Goal: Task Accomplishment & Management: Manage account settings

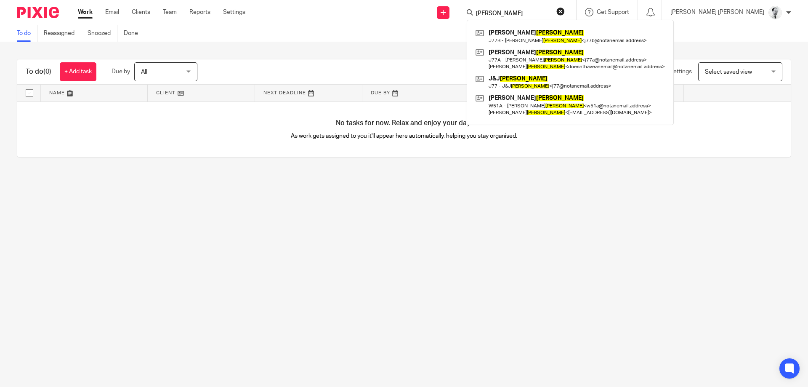
drag, startPoint x: 438, startPoint y: 3, endPoint x: 431, endPoint y: 1, distance: 7.5
click at [475, 10] on input "walker" at bounding box center [513, 14] width 76 height 8
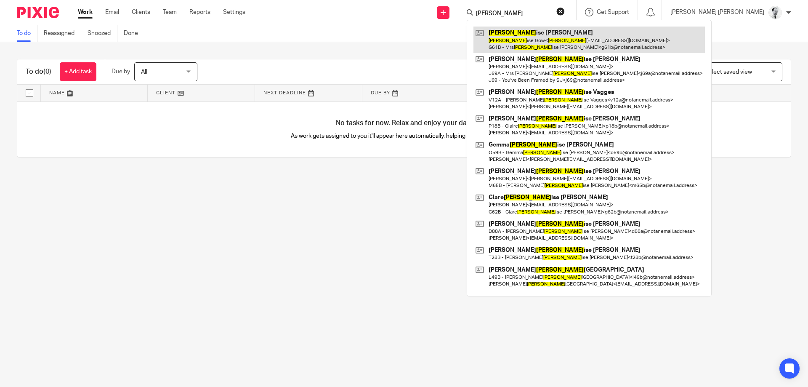
type input "lou"
click at [577, 48] on link at bounding box center [590, 40] width 232 height 26
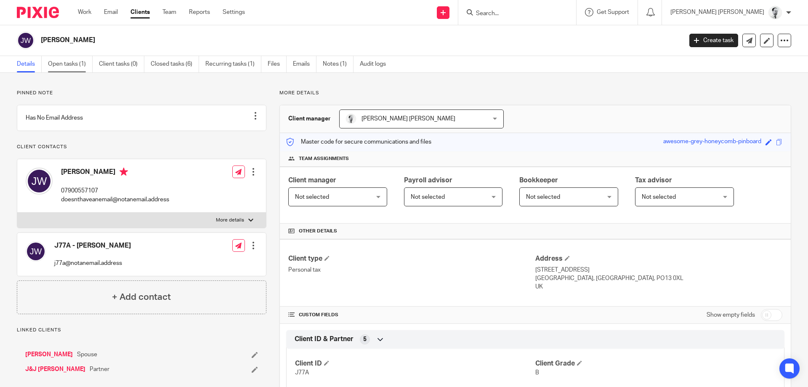
click at [85, 62] on link "Open tasks (1)" at bounding box center [70, 64] width 45 height 16
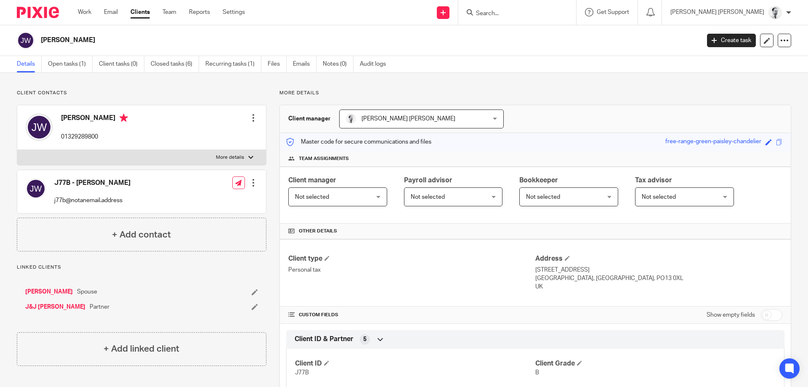
scroll to position [209, 0]
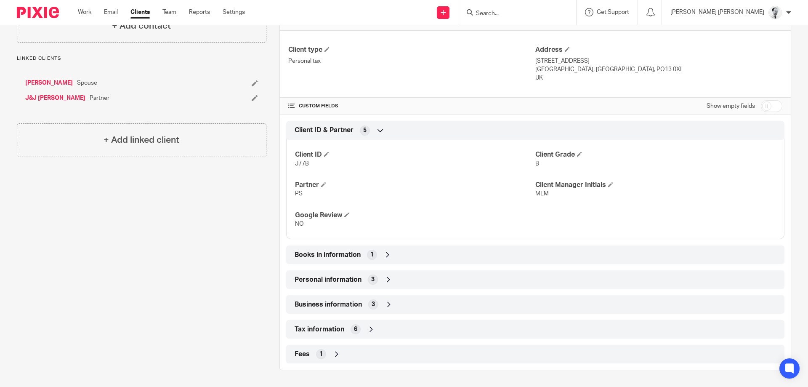
click at [371, 258] on span "1" at bounding box center [371, 254] width 3 height 8
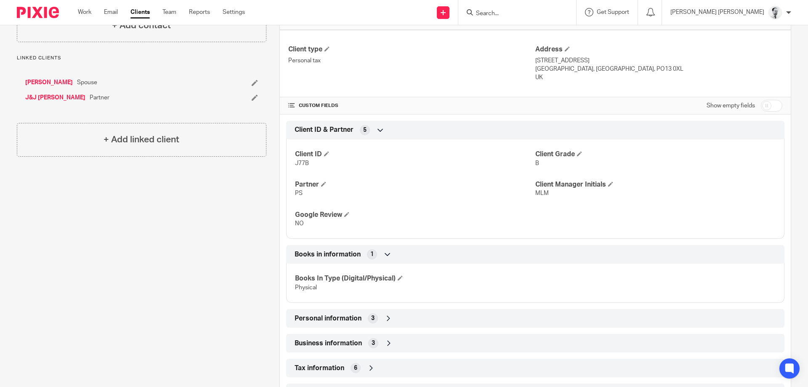
click at [769, 103] on input "checkbox" at bounding box center [771, 106] width 21 height 12
checkbox input "true"
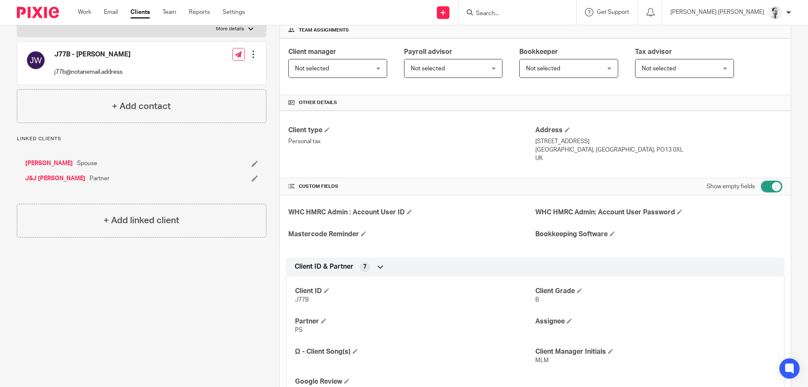
scroll to position [250, 0]
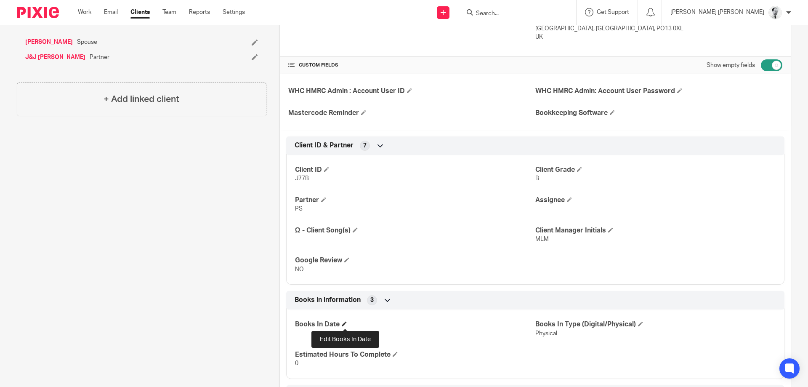
click at [344, 324] on span at bounding box center [344, 323] width 5 height 5
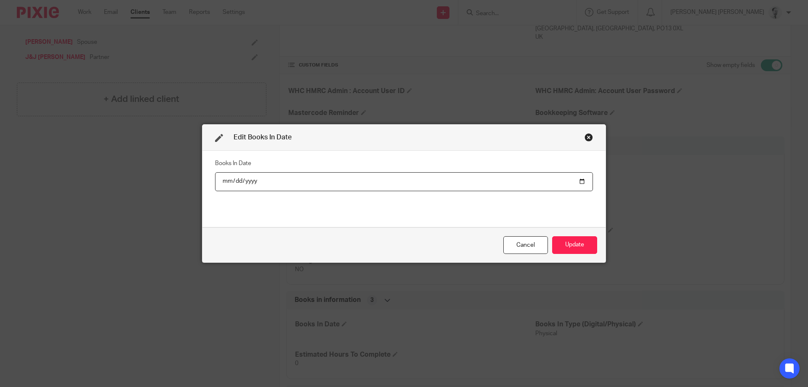
type input "2025-08-13"
click at [565, 246] on button "Update" at bounding box center [574, 245] width 45 height 18
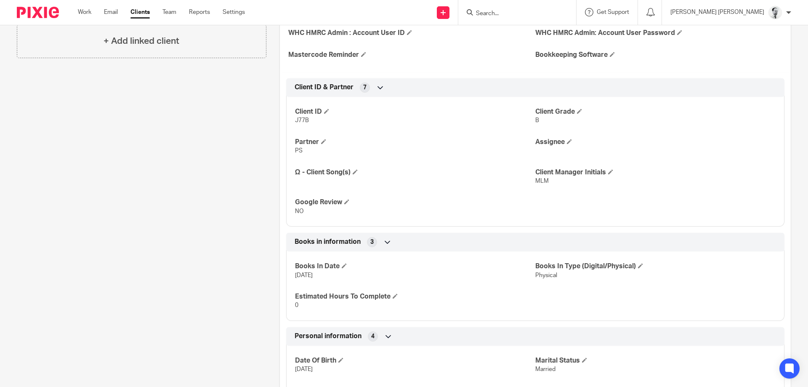
scroll to position [330, 0]
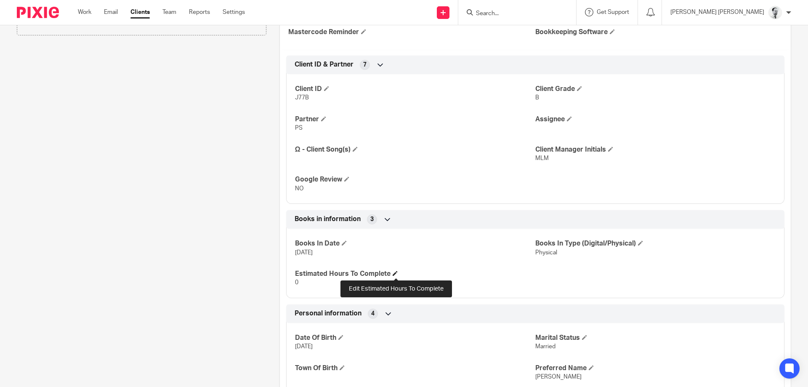
click at [397, 272] on span at bounding box center [395, 273] width 5 height 5
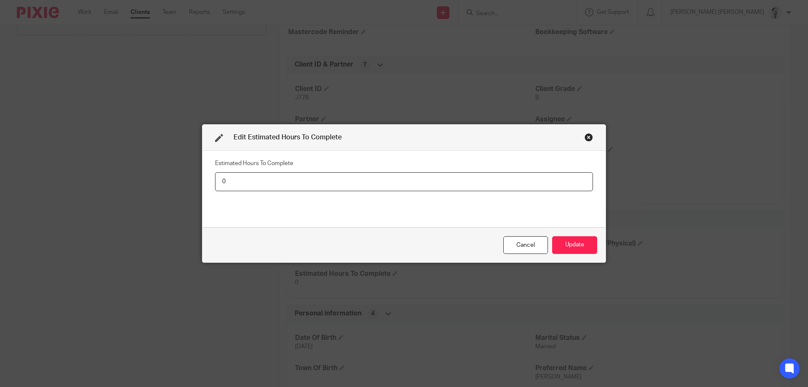
drag, startPoint x: 165, startPoint y: 174, endPoint x: 144, endPoint y: 172, distance: 20.3
click at [215, 172] on input "0" at bounding box center [404, 181] width 378 height 19
type input "1"
click at [552, 236] on button "Update" at bounding box center [574, 245] width 45 height 18
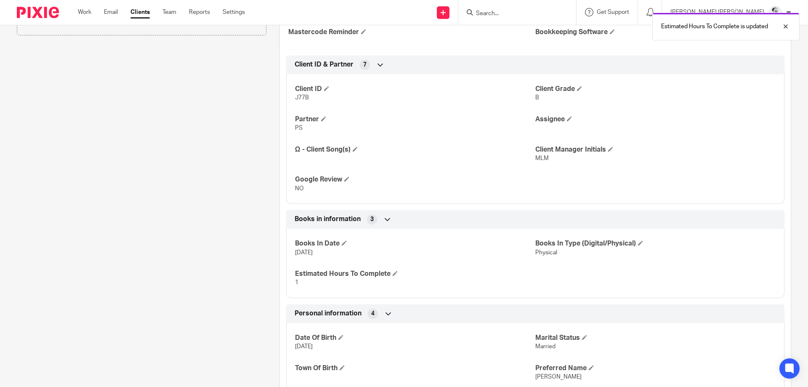
scroll to position [0, 0]
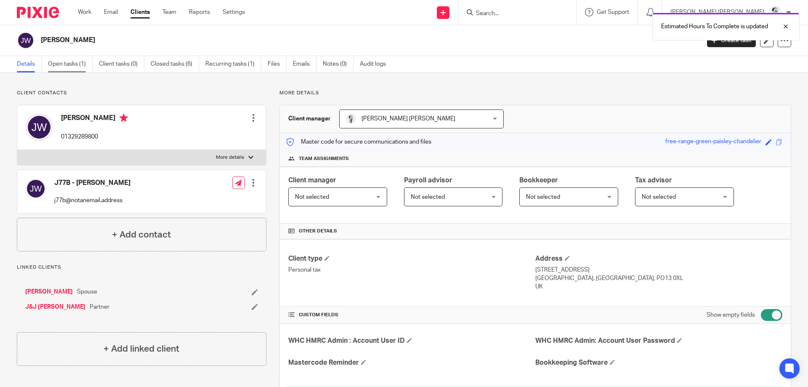
click at [85, 57] on link "Open tasks (1)" at bounding box center [70, 64] width 45 height 16
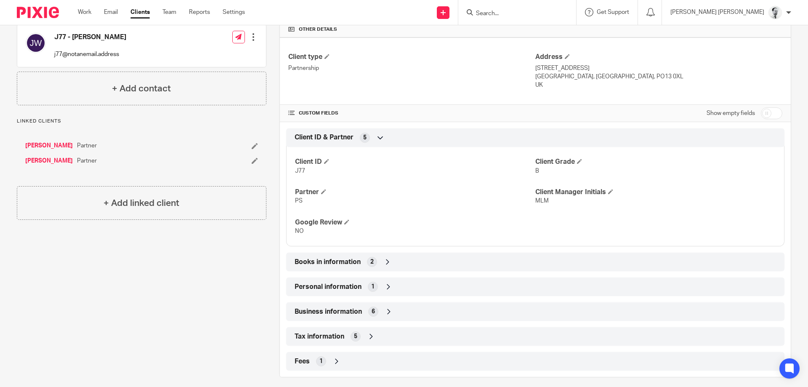
scroll to position [209, 0]
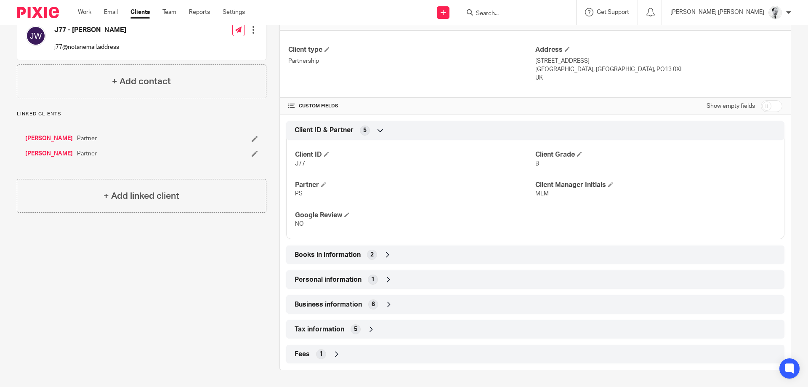
click at [378, 253] on div "Books in information 2" at bounding box center [536, 255] width 486 height 14
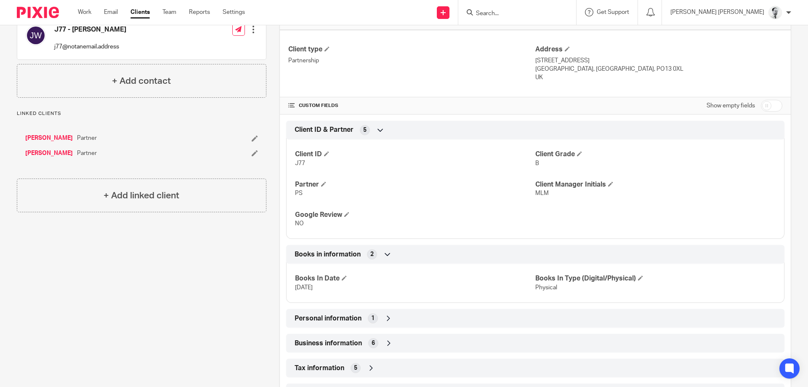
click at [768, 109] on input "checkbox" at bounding box center [771, 106] width 21 height 12
checkbox input "true"
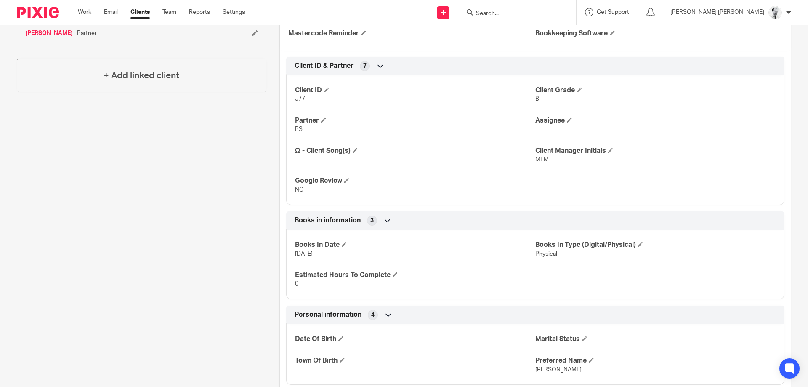
scroll to position [330, 0]
click at [394, 274] on span at bounding box center [395, 273] width 5 height 5
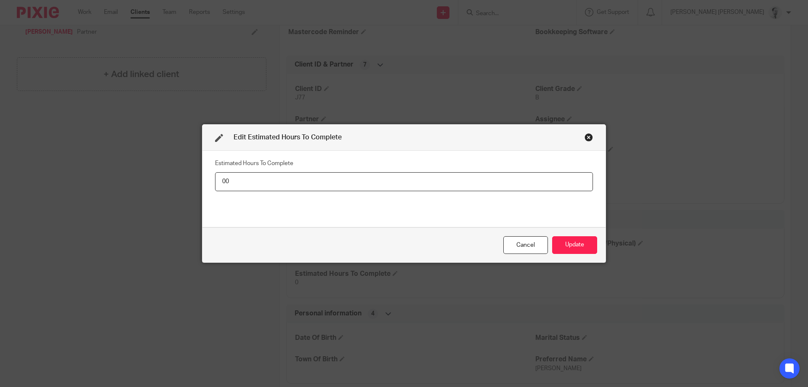
type input "0"
type input "12"
click at [589, 240] on button "Update" at bounding box center [574, 245] width 45 height 18
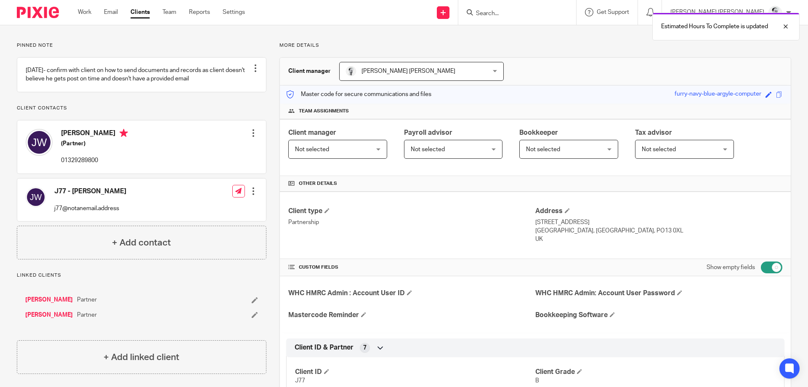
scroll to position [0, 0]
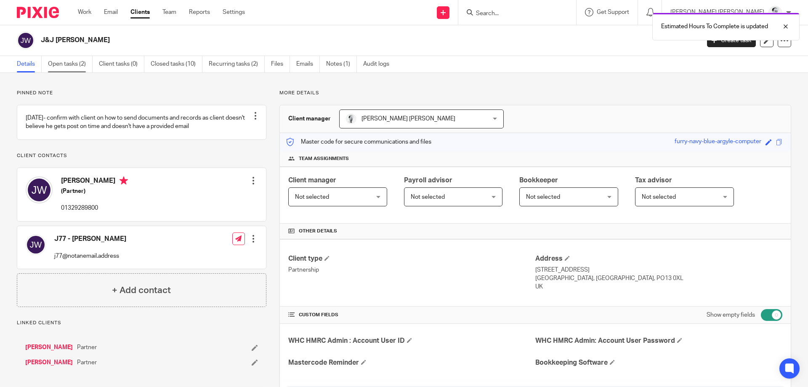
click at [65, 66] on link "Open tasks (2)" at bounding box center [70, 64] width 45 height 16
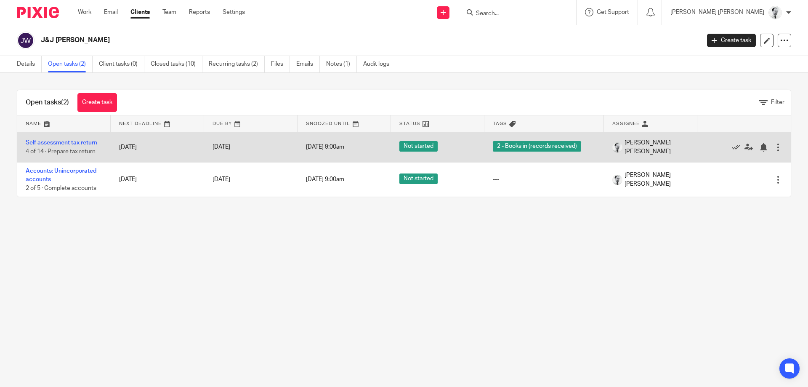
click at [81, 140] on link "Self assessment tax return" at bounding box center [62, 143] width 72 height 6
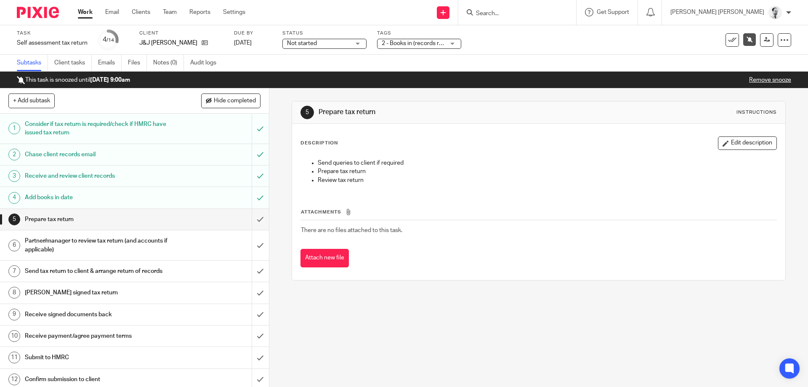
click at [773, 81] on link "Remove snooze" at bounding box center [770, 80] width 42 height 6
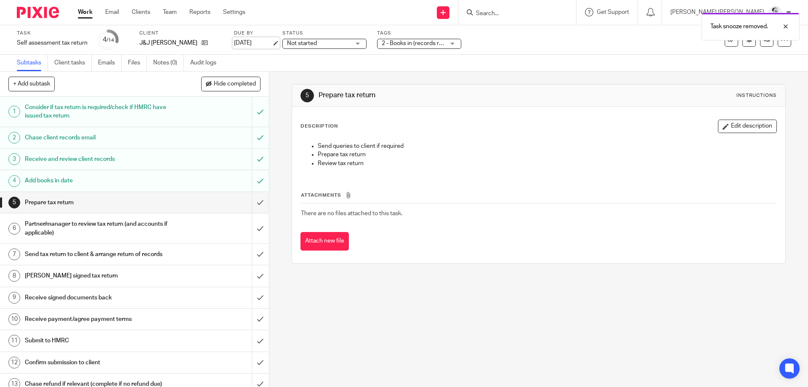
click at [252, 42] on link "[DATE]" at bounding box center [253, 43] width 38 height 9
click at [789, 57] on div at bounding box center [779, 58] width 23 height 10
click at [788, 28] on div at bounding box center [779, 26] width 23 height 10
click at [771, 41] on link at bounding box center [766, 39] width 13 height 13
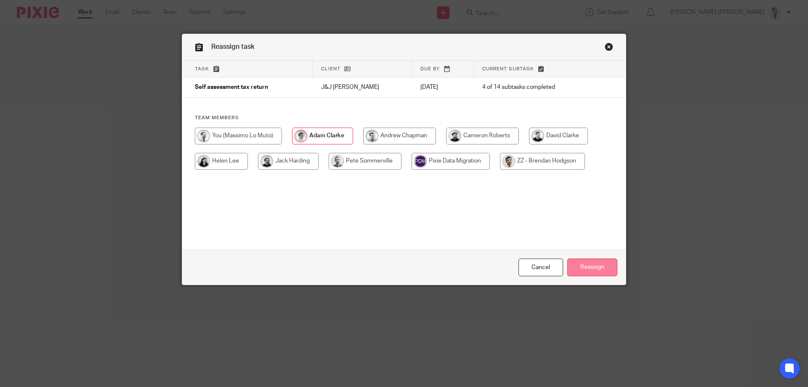
click at [588, 265] on input "Reassign" at bounding box center [592, 267] width 50 height 18
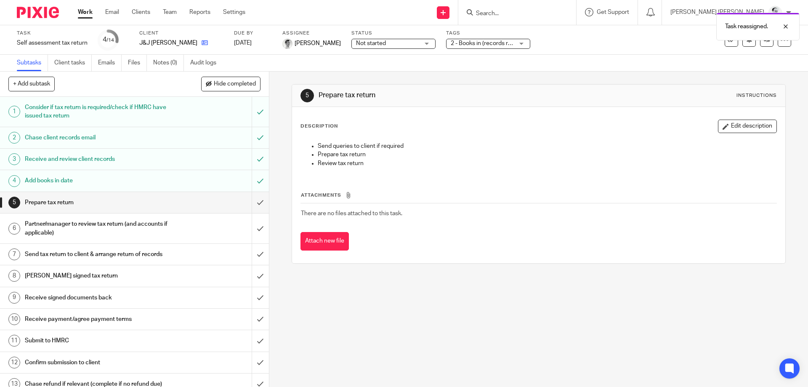
click at [202, 43] on icon at bounding box center [205, 43] width 6 height 6
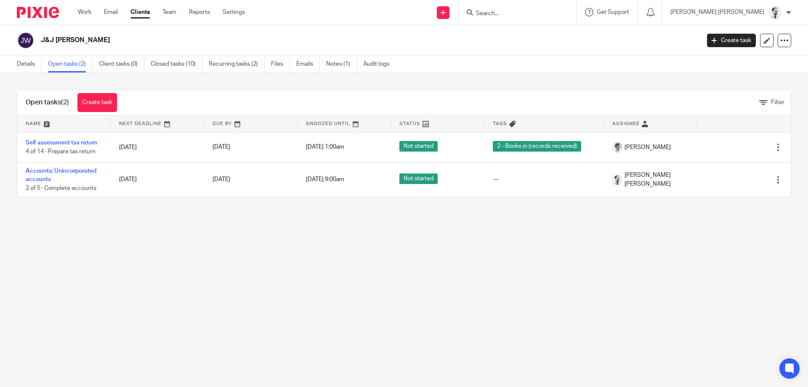
click at [82, 174] on td "Accounts: Unincorporated accounts 2 of 5 · Complete accounts" at bounding box center [63, 179] width 93 height 35
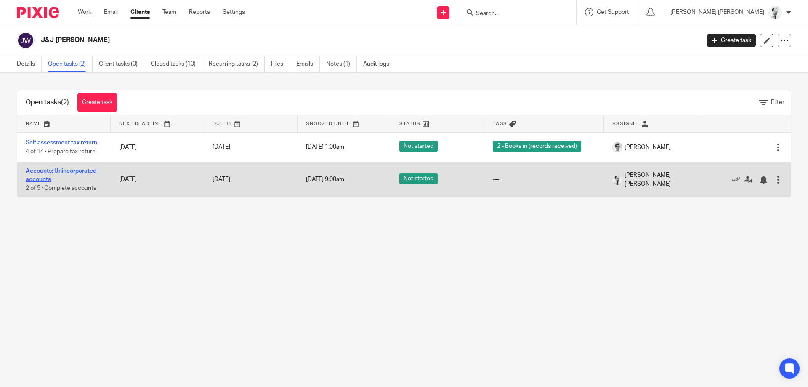
click at [83, 173] on link "Accounts: Unincorporated accounts" at bounding box center [61, 175] width 71 height 14
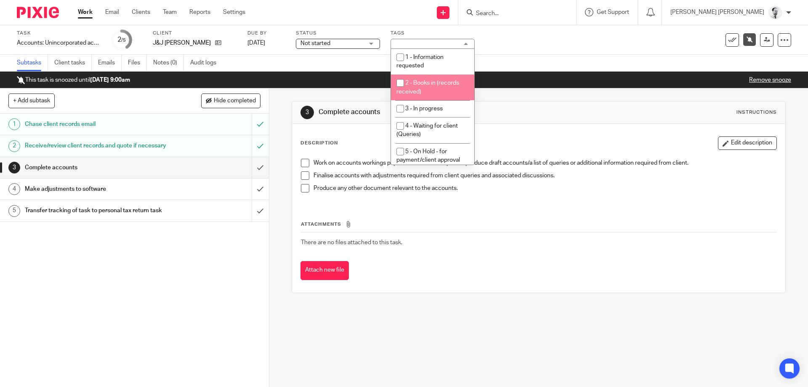
drag, startPoint x: 443, startPoint y: 92, endPoint x: 517, endPoint y: 86, distance: 74.7
click at [442, 91] on li "2 - Books in (records received)" at bounding box center [432, 88] width 83 height 26
checkbox input "true"
click at [517, 97] on div "3 Complete accounts Instructions Description Edit description Work on accounts …" at bounding box center [539, 196] width 494 height 217
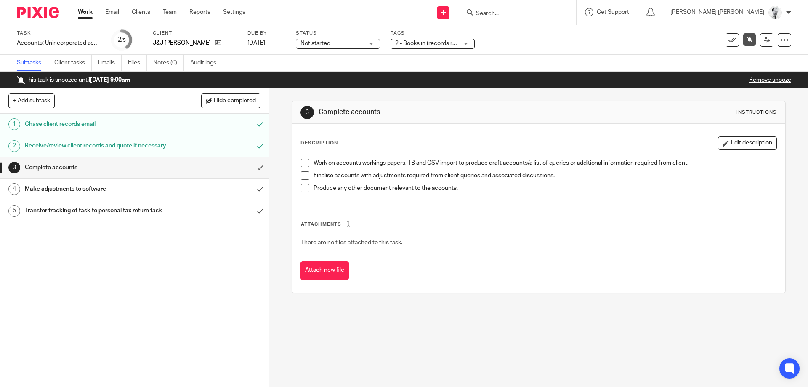
click at [756, 85] on div "This task is snoozed until 25 Aug 2025 9:00am Remove snooze" at bounding box center [404, 80] width 808 height 17
click at [760, 80] on link "Remove snooze" at bounding box center [770, 80] width 42 height 6
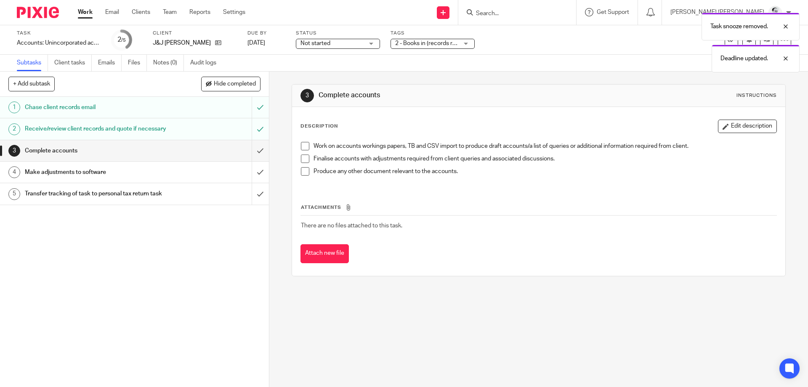
click at [457, 44] on div "Task snooze removed. Deadline updated." at bounding box center [602, 40] width 396 height 64
click at [444, 43] on div "Task snooze removed. Deadline updated." at bounding box center [602, 40] width 396 height 64
click at [620, 85] on div "3 Complete accounts Instructions" at bounding box center [538, 96] width 493 height 22
click at [785, 57] on div at bounding box center [779, 58] width 23 height 10
click at [786, 16] on div "Task snooze removed." at bounding box center [751, 27] width 98 height 28
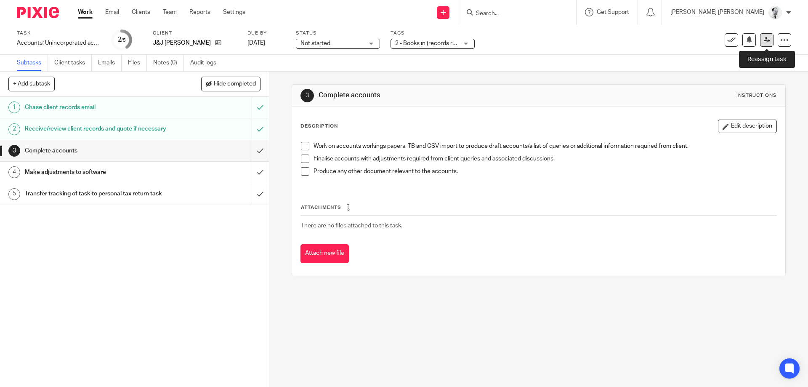
click at [768, 40] on icon at bounding box center [767, 40] width 6 height 6
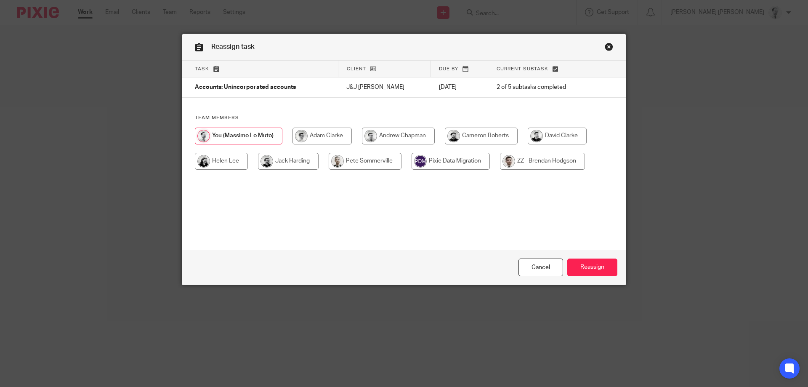
click at [330, 136] on input "radio" at bounding box center [322, 136] width 59 height 17
radio input "true"
click at [590, 270] on input "Reassign" at bounding box center [592, 267] width 50 height 18
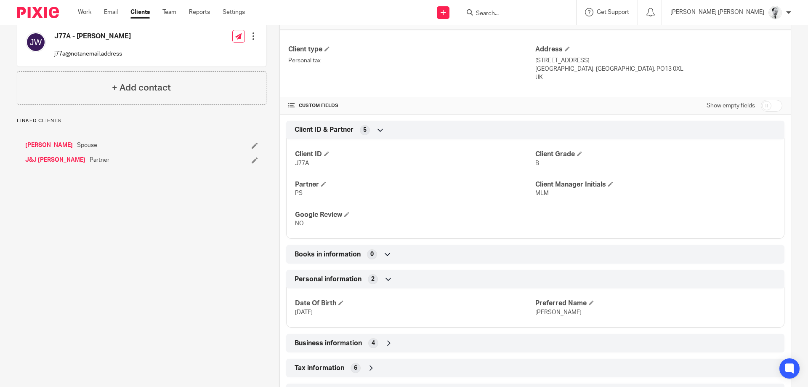
click at [768, 103] on input "checkbox" at bounding box center [771, 106] width 21 height 12
checkbox input "true"
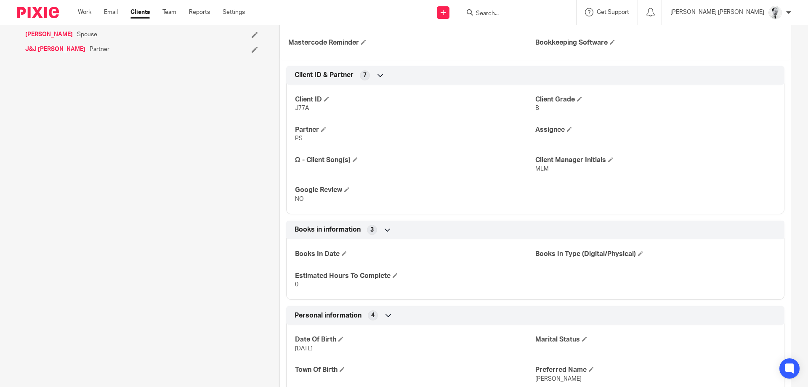
scroll to position [330, 0]
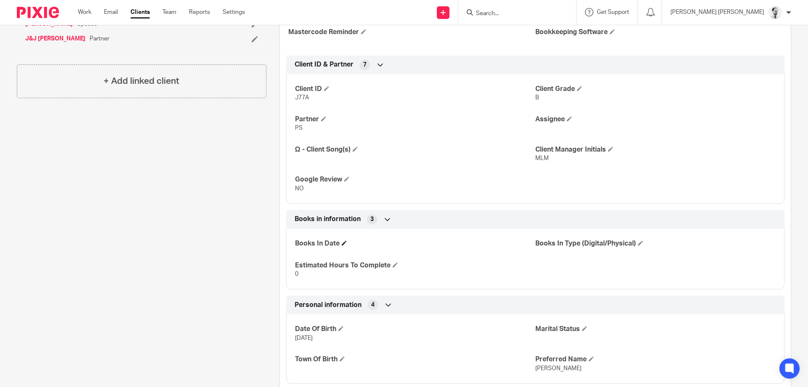
click at [345, 243] on span at bounding box center [344, 242] width 5 height 5
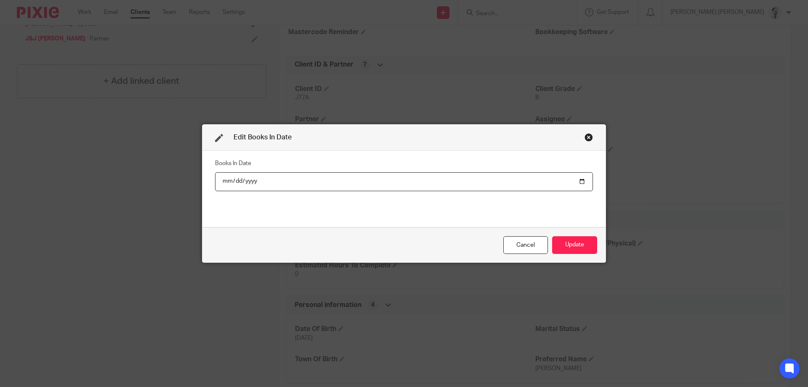
type input "2025-08-13"
click at [589, 250] on button "Update" at bounding box center [574, 245] width 45 height 18
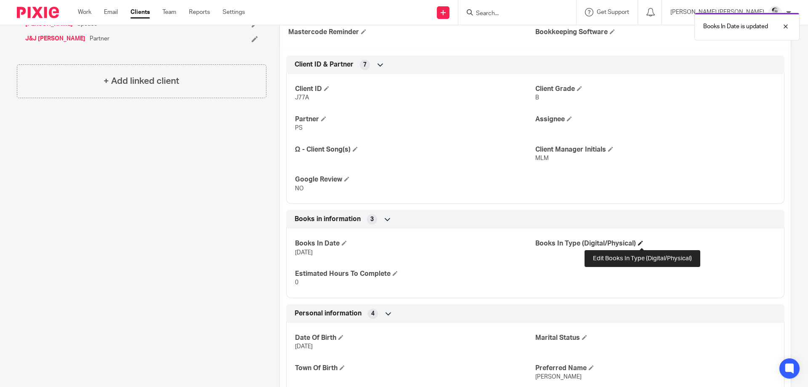
click at [641, 242] on span at bounding box center [640, 242] width 5 height 5
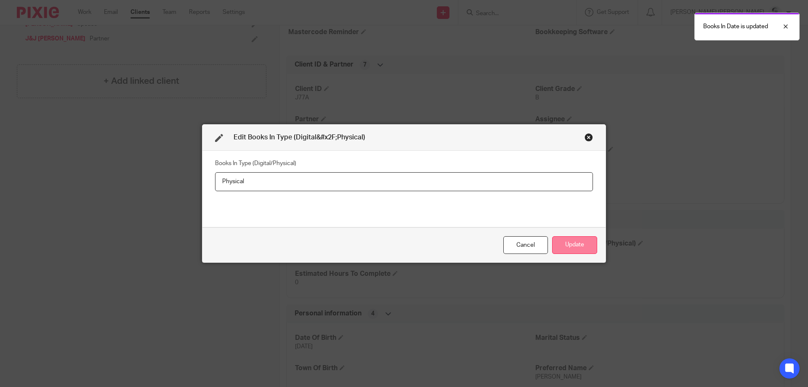
type input "Physical"
click at [596, 253] on div "Cancel Update" at bounding box center [403, 244] width 403 height 35
click at [582, 248] on button "Update" at bounding box center [574, 245] width 45 height 18
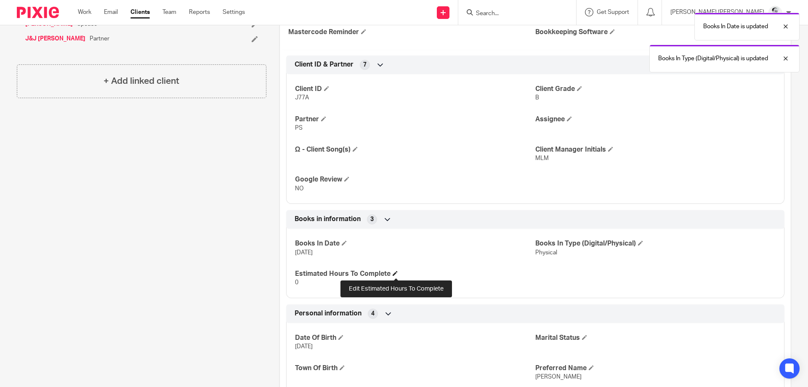
click at [393, 274] on h4 "Estimated Hours To Complete" at bounding box center [415, 273] width 240 height 9
click at [396, 274] on span at bounding box center [395, 273] width 5 height 5
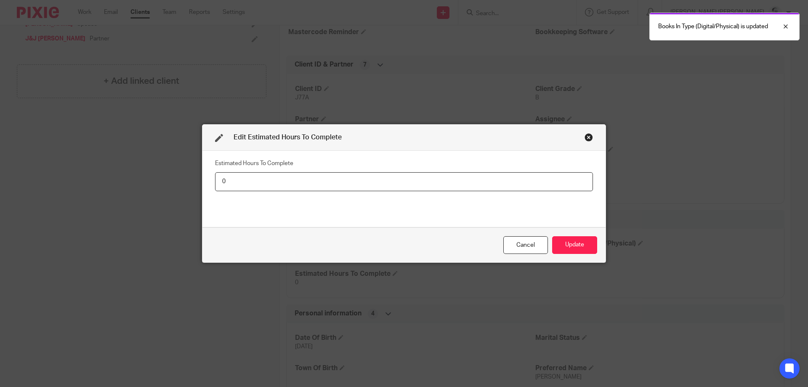
drag, startPoint x: 189, startPoint y: 187, endPoint x: 176, endPoint y: 187, distance: 12.6
click at [215, 187] on input "0" at bounding box center [404, 181] width 378 height 19
type input "1"
click at [552, 236] on button "Update" at bounding box center [574, 245] width 45 height 18
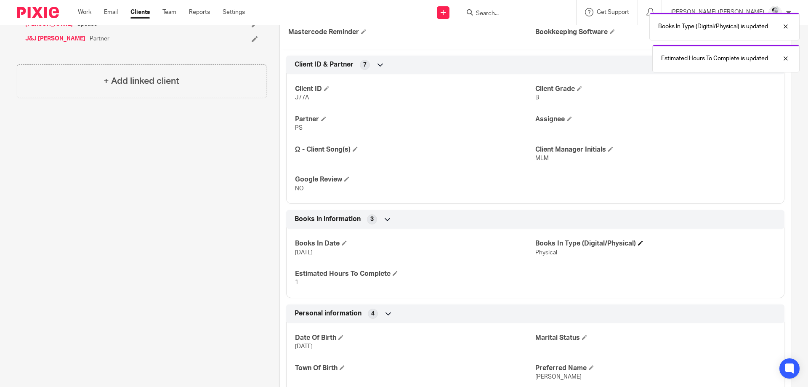
click at [575, 243] on h4 "Books In Type (Digital/Physical)" at bounding box center [655, 243] width 240 height 9
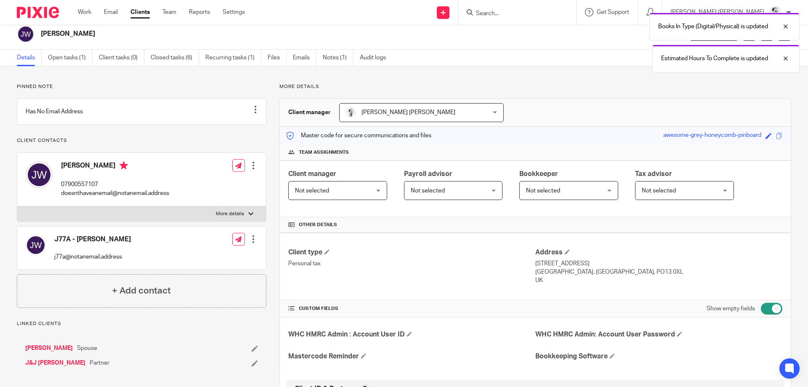
scroll to position [0, 0]
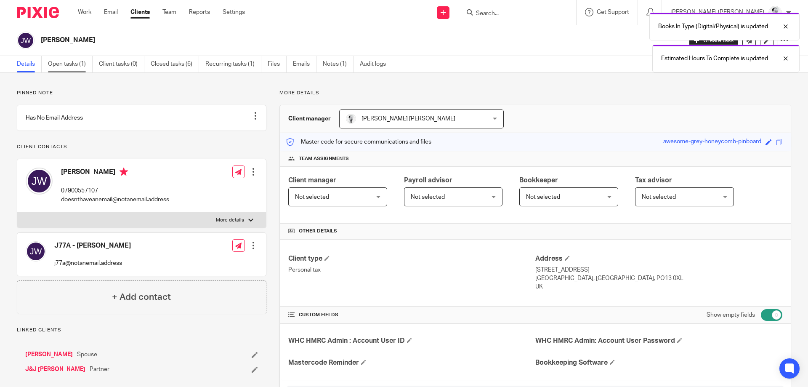
click at [69, 68] on link "Open tasks (1)" at bounding box center [70, 64] width 45 height 16
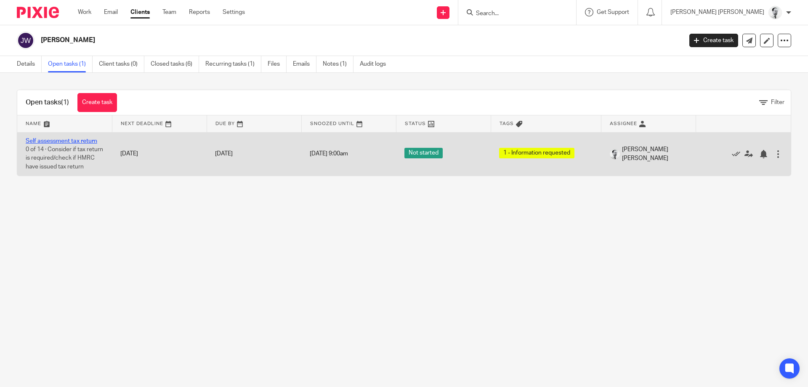
click at [48, 138] on link "Self assessment tax return" at bounding box center [62, 141] width 72 height 6
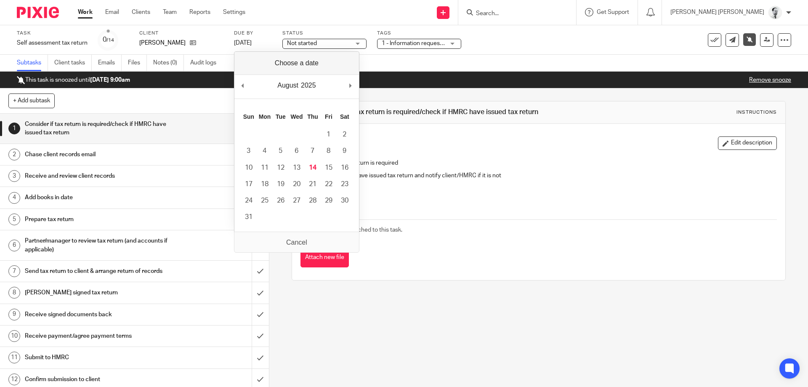
click at [349, 84] on div "August January February March April May June July August September October Nove…" at bounding box center [296, 87] width 125 height 24
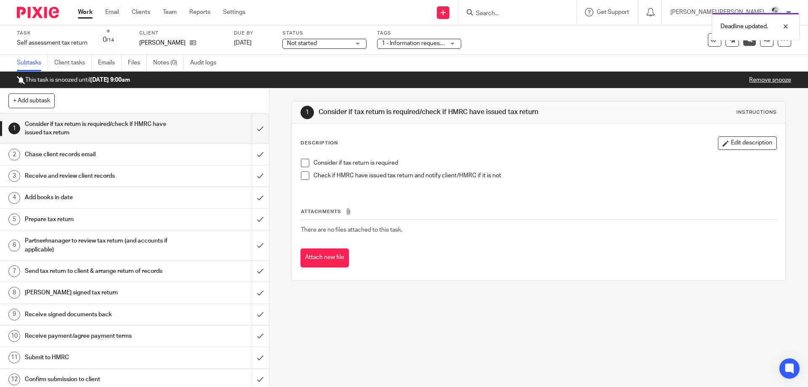
click at [416, 42] on span "1 - Information requested" at bounding box center [415, 43] width 67 height 6
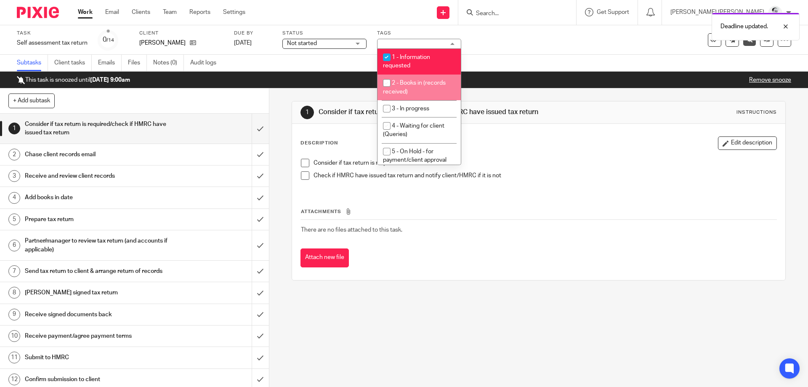
click at [418, 84] on span "2 - Books in (records received)" at bounding box center [414, 87] width 63 height 15
checkbox input "true"
click at [417, 59] on span "1 - Information requested" at bounding box center [406, 61] width 47 height 15
checkbox input "false"
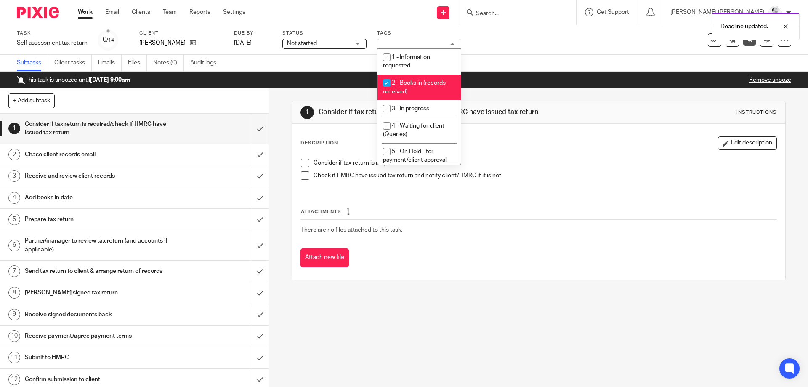
click at [559, 108] on div "1 Consider if tax return is required/check if HMRC have issued tax return Instr…" at bounding box center [539, 112] width 476 height 13
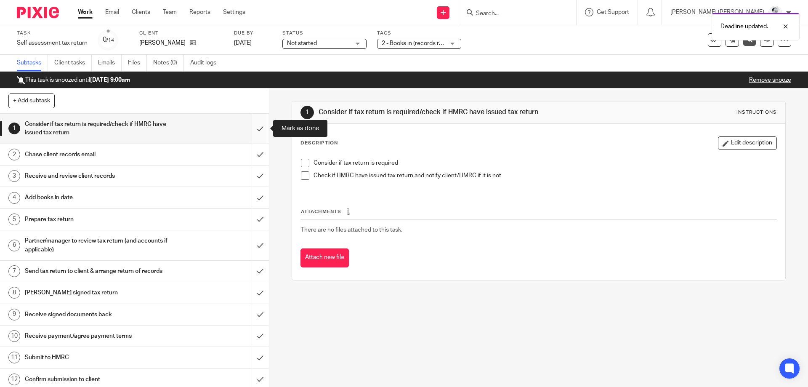
click at [254, 126] on input "submit" at bounding box center [134, 129] width 269 height 30
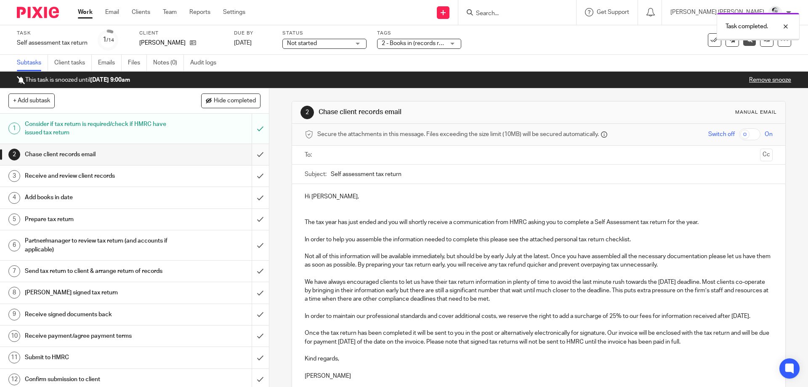
drag, startPoint x: 0, startPoint y: 0, endPoint x: 257, endPoint y: 148, distance: 296.3
click at [257, 149] on input "submit" at bounding box center [134, 154] width 269 height 21
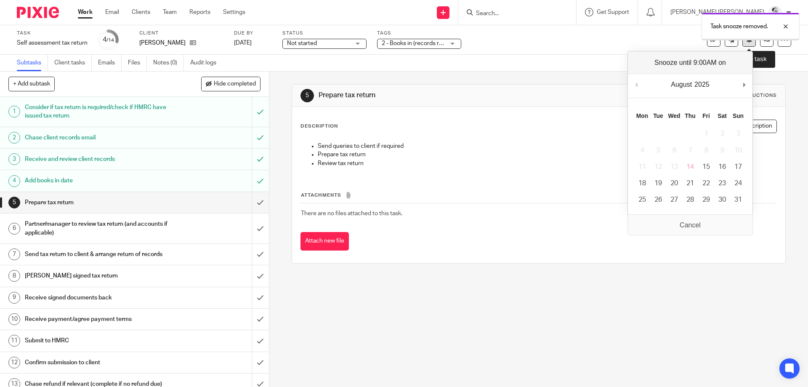
click at [753, 43] on button at bounding box center [749, 39] width 13 height 13
click at [768, 43] on link at bounding box center [766, 39] width 13 height 13
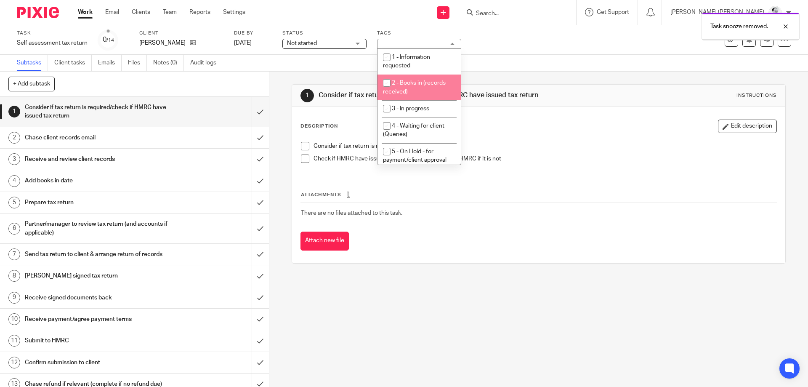
click at [417, 88] on li "2 - Books in (records received)" at bounding box center [419, 88] width 83 height 26
checkbox input "true"
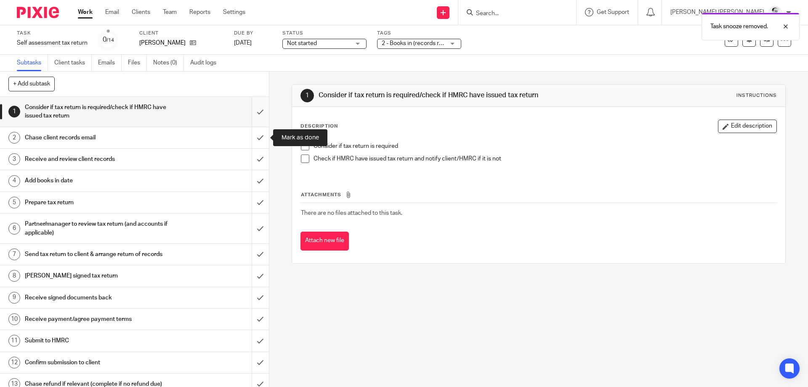
click at [254, 114] on input "submit" at bounding box center [134, 112] width 269 height 30
click at [259, 144] on input "submit" at bounding box center [134, 137] width 269 height 21
drag, startPoint x: 261, startPoint y: 157, endPoint x: 262, endPoint y: 166, distance: 9.8
click at [261, 157] on input "submit" at bounding box center [134, 159] width 269 height 21
click at [262, 170] on div "3 Receive and review client records" at bounding box center [134, 159] width 269 height 21
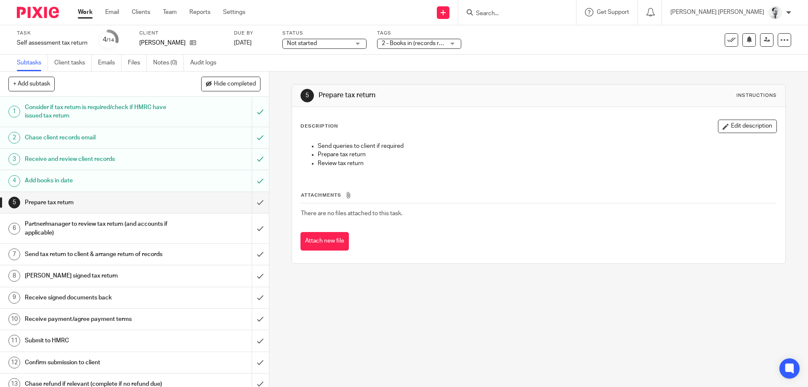
click at [86, 12] on link "Work" at bounding box center [85, 12] width 15 height 8
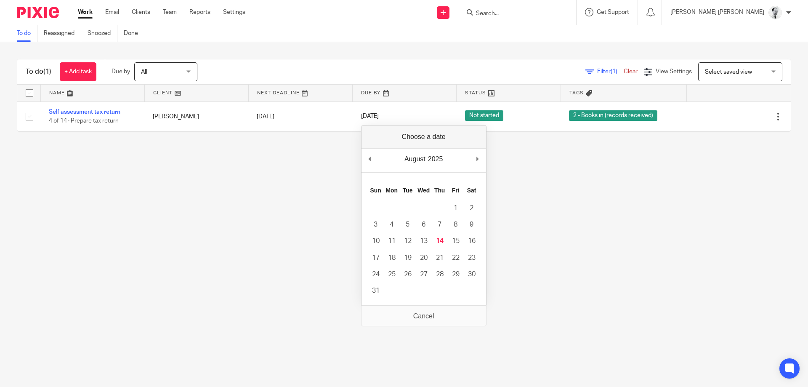
click at [485, 160] on div "August January February March April May June July August September October Nove…" at bounding box center [424, 161] width 125 height 24
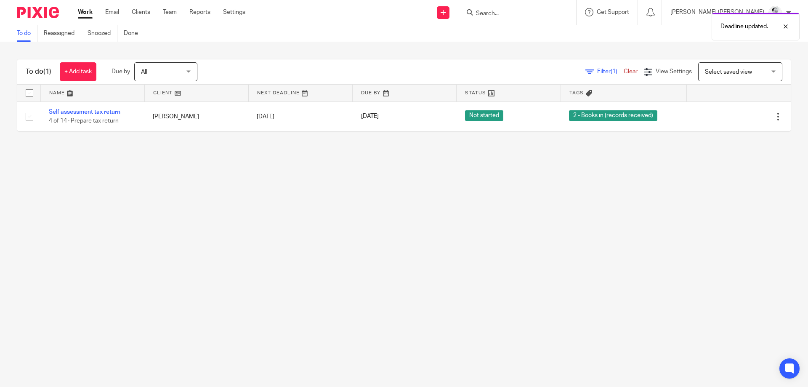
click at [87, 13] on link "Work" at bounding box center [85, 12] width 15 height 8
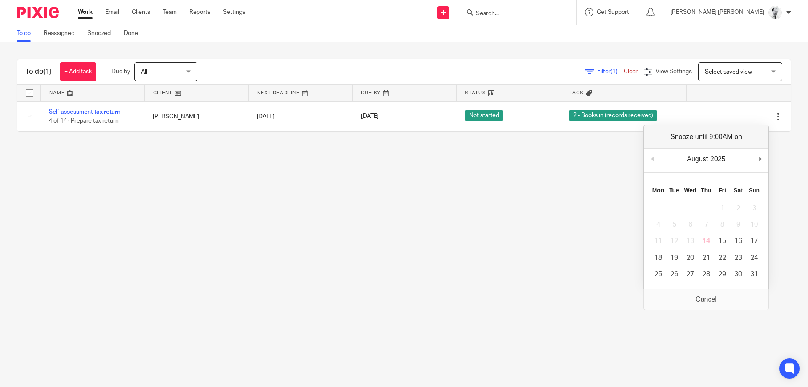
click at [431, 160] on main "To do Reassigned Snoozed Done To do (1) + Add task Due by All All [DATE] [DATE]…" at bounding box center [404, 193] width 808 height 387
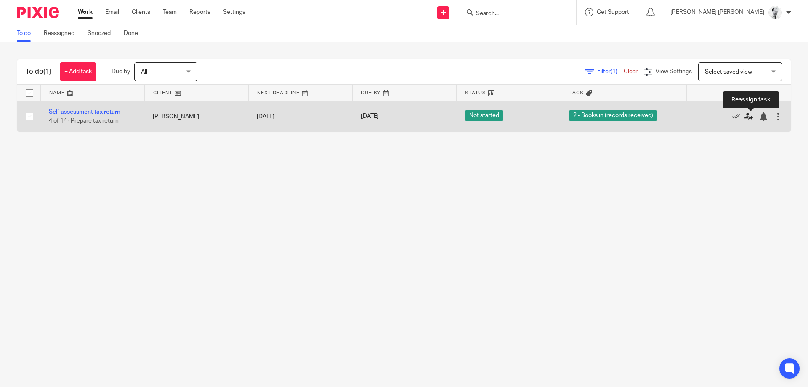
click at [748, 117] on icon at bounding box center [749, 116] width 8 height 8
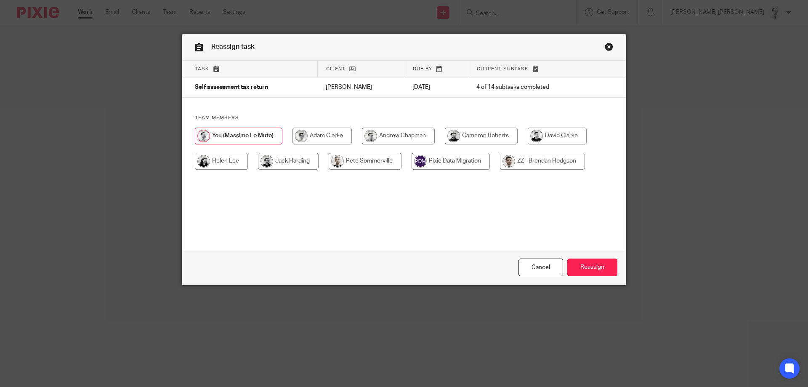
drag, startPoint x: 259, startPoint y: 134, endPoint x: 270, endPoint y: 136, distance: 11.1
click at [263, 134] on input "radio" at bounding box center [239, 136] width 88 height 17
click at [312, 134] on input "radio" at bounding box center [322, 136] width 59 height 17
radio input "true"
click at [610, 267] on input "Reassign" at bounding box center [592, 267] width 50 height 18
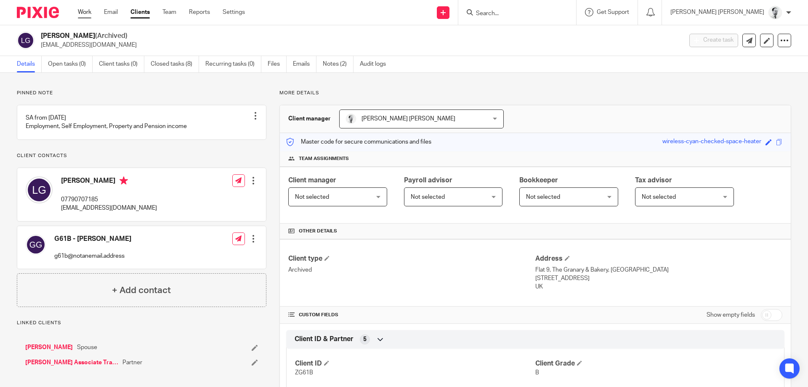
click at [82, 15] on link "Work" at bounding box center [84, 12] width 13 height 8
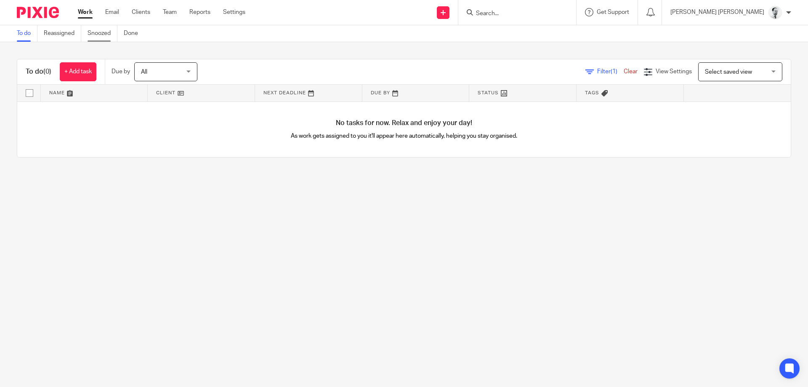
click at [112, 36] on link "Snoozed" at bounding box center [103, 33] width 30 height 16
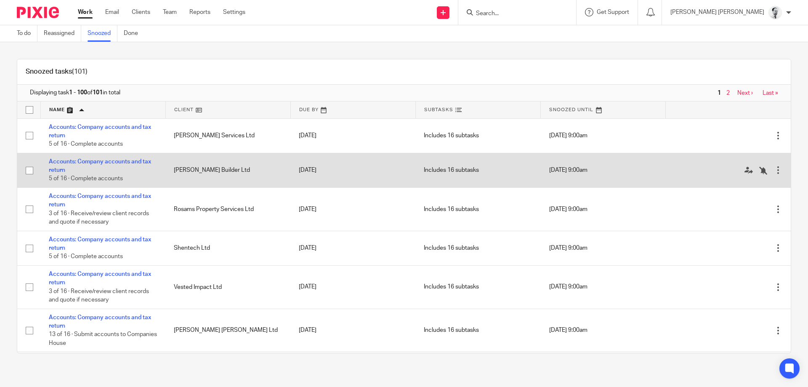
drag, startPoint x: 232, startPoint y: 171, endPoint x: 173, endPoint y: 170, distance: 59.8
click at [173, 169] on td "W.D. O'Neill Builder Ltd" at bounding box center [227, 170] width 125 height 35
drag, startPoint x: 173, startPoint y: 170, endPoint x: 240, endPoint y: 168, distance: 67.4
click at [240, 168] on td "[PERSON_NAME] Builder Ltd" at bounding box center [227, 170] width 125 height 35
drag, startPoint x: 241, startPoint y: 168, endPoint x: 168, endPoint y: 168, distance: 73.7
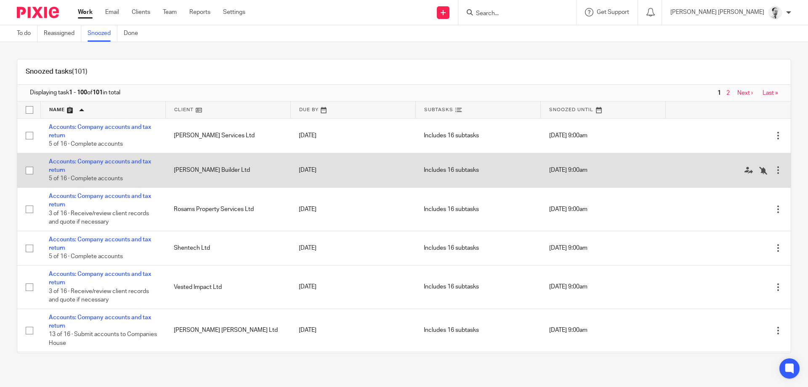
click at [168, 168] on td "W.D. O'Neill Builder Ltd" at bounding box center [227, 170] width 125 height 35
drag, startPoint x: 168, startPoint y: 168, endPoint x: 238, endPoint y: 169, distance: 70.3
click at [231, 169] on td "[PERSON_NAME] Builder Ltd" at bounding box center [227, 170] width 125 height 35
drag, startPoint x: 246, startPoint y: 168, endPoint x: 171, endPoint y: 168, distance: 74.9
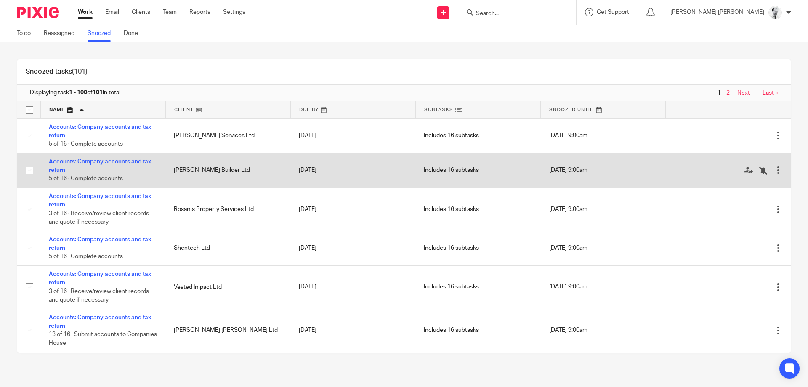
click at [206, 168] on td "W.D. O'Neill Builder Ltd" at bounding box center [227, 170] width 125 height 35
drag, startPoint x: 171, startPoint y: 168, endPoint x: 247, endPoint y: 170, distance: 76.2
click at [247, 170] on td "[PERSON_NAME] Builder Ltd" at bounding box center [227, 170] width 125 height 35
drag, startPoint x: 247, startPoint y: 170, endPoint x: 205, endPoint y: 160, distance: 43.0
click at [213, 160] on td "[PERSON_NAME] Builder Ltd" at bounding box center [227, 170] width 125 height 35
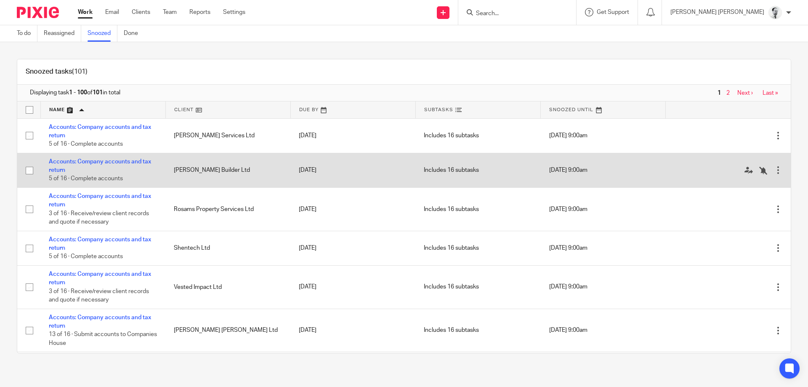
drag, startPoint x: 173, startPoint y: 165, endPoint x: 170, endPoint y: 171, distance: 7.1
click at [161, 171] on tr "Accounts: Company accounts and tax return 5 of 16 · Complete accounts W.D. O'Ne…" at bounding box center [404, 170] width 774 height 35
drag, startPoint x: 177, startPoint y: 166, endPoint x: 178, endPoint y: 174, distance: 7.6
click at [177, 174] on td "[PERSON_NAME] Builder Ltd" at bounding box center [227, 170] width 125 height 35
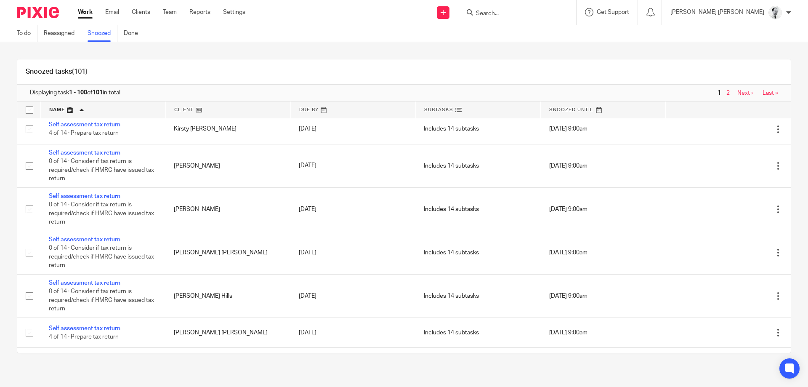
scroll to position [3564, 0]
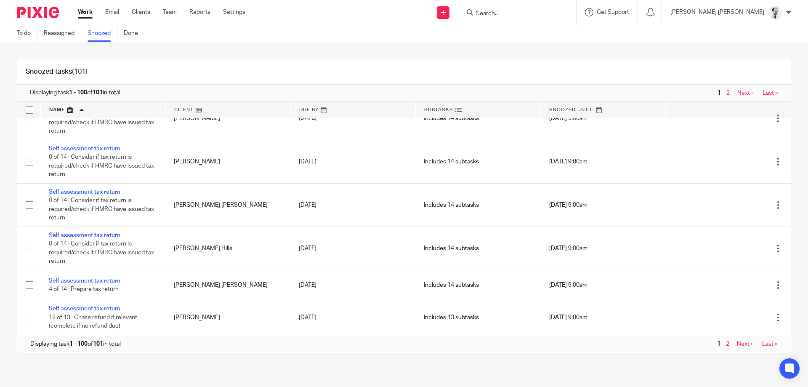
click at [728, 345] on link "2" at bounding box center [727, 344] width 3 height 6
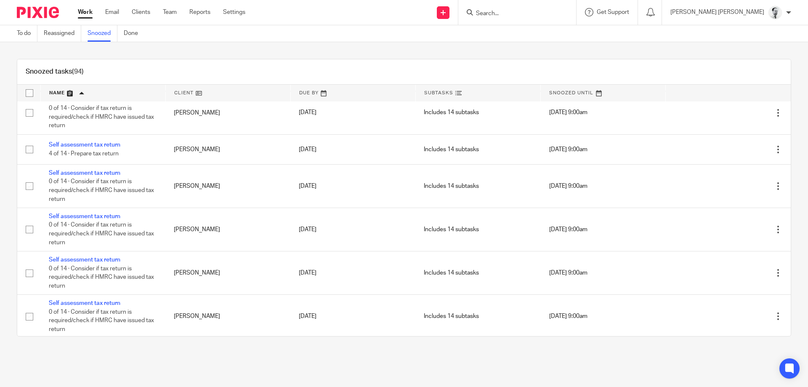
scroll to position [3364, 0]
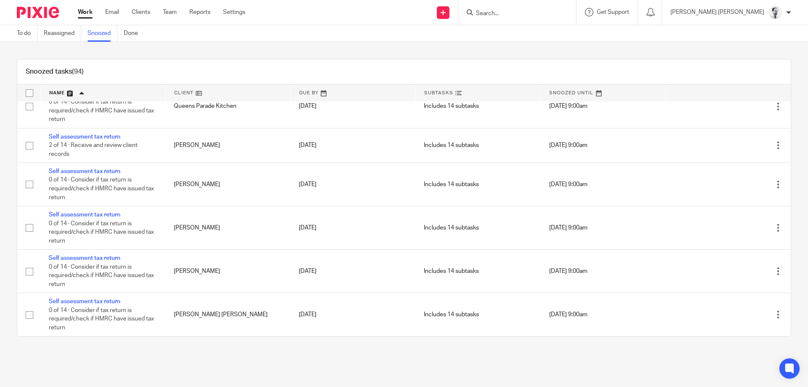
click at [107, 30] on link "Snoozed" at bounding box center [103, 33] width 30 height 16
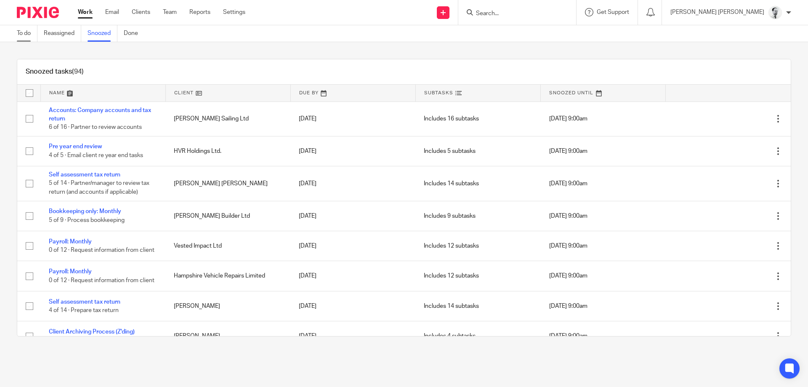
click at [25, 35] on link "To do" at bounding box center [27, 33] width 21 height 16
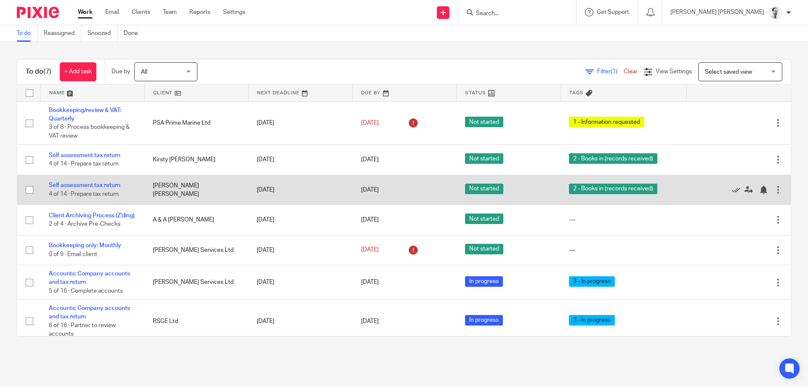
scroll to position [12, 0]
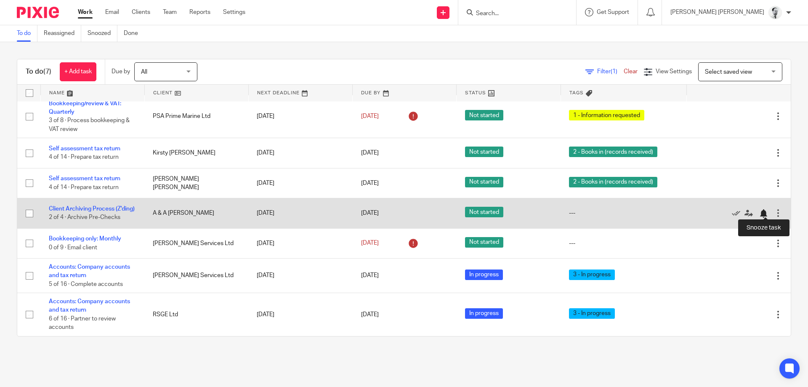
click at [767, 212] on div at bounding box center [763, 213] width 8 height 8
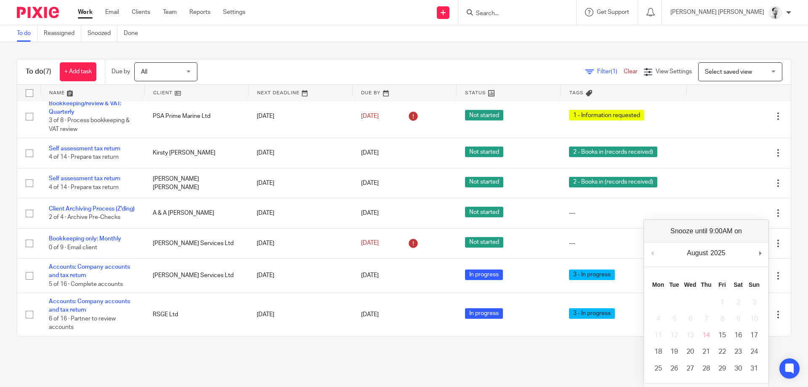
click at [463, 361] on main "To do Reassigned Snoozed Done To do (7) + Add task Due by All All [DATE] [DATE]…" at bounding box center [404, 193] width 808 height 387
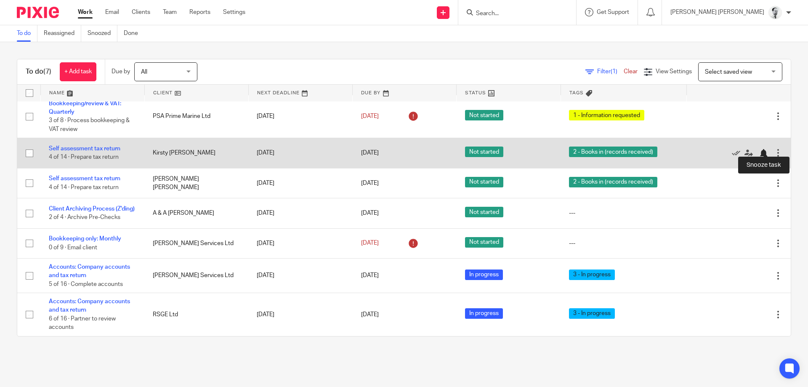
click at [766, 149] on div at bounding box center [763, 153] width 8 height 8
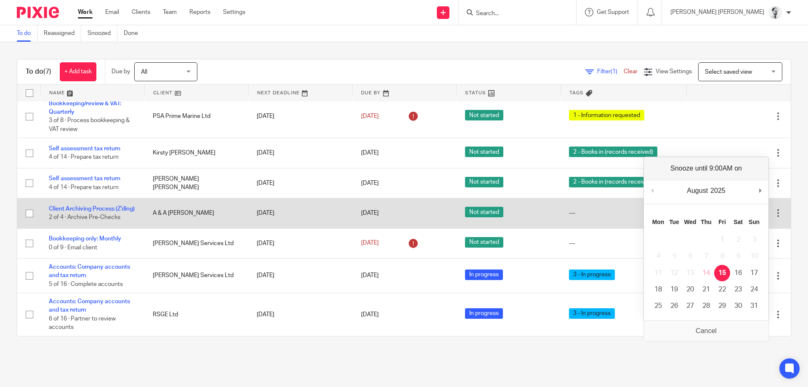
scroll to position [0, 0]
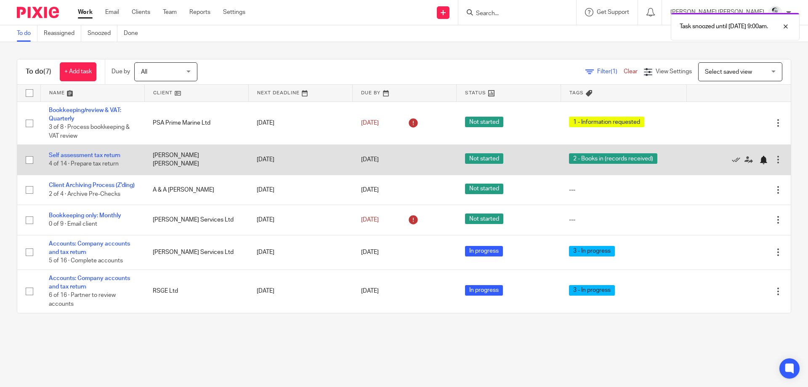
click at [765, 160] on div at bounding box center [763, 160] width 8 height 8
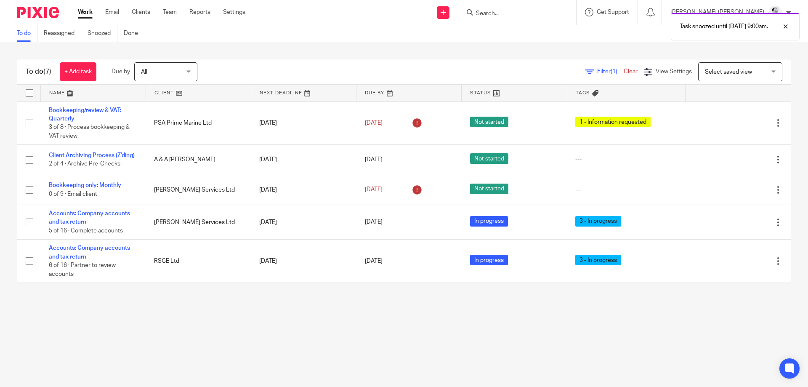
click at [535, 13] on div "Task snoozed until 15 Aug 2025 9:00am." at bounding box center [602, 24] width 396 height 32
drag, startPoint x: 535, startPoint y: 13, endPoint x: 548, endPoint y: 8, distance: 13.3
click at [536, 13] on div "Task snoozed until 15 Aug 2025 9:00am." at bounding box center [602, 24] width 396 height 32
click at [549, 10] on input "Search" at bounding box center [513, 14] width 76 height 8
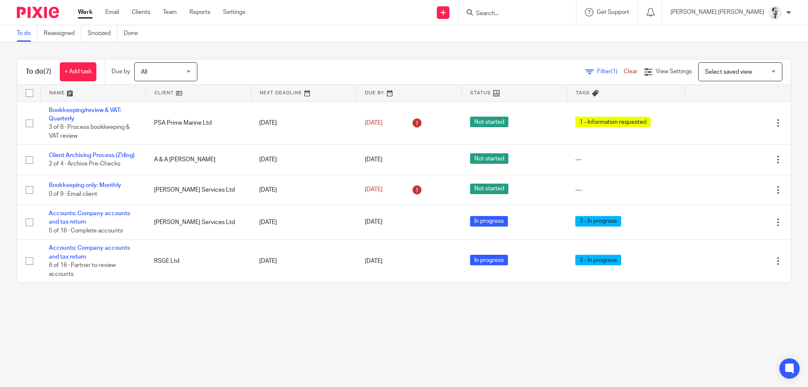
click at [551, 10] on input "Search" at bounding box center [513, 14] width 76 height 8
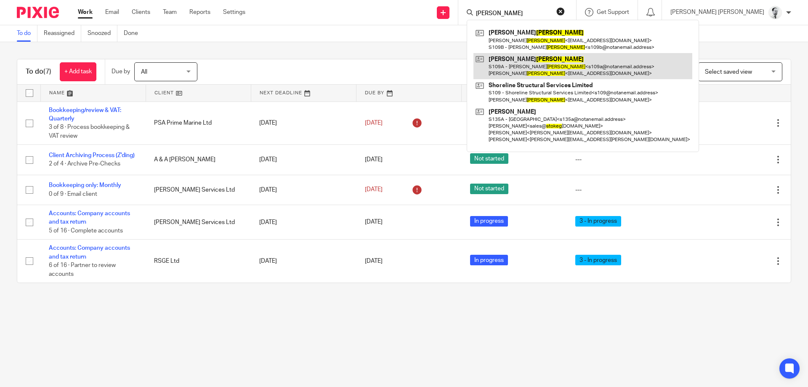
type input "stokes"
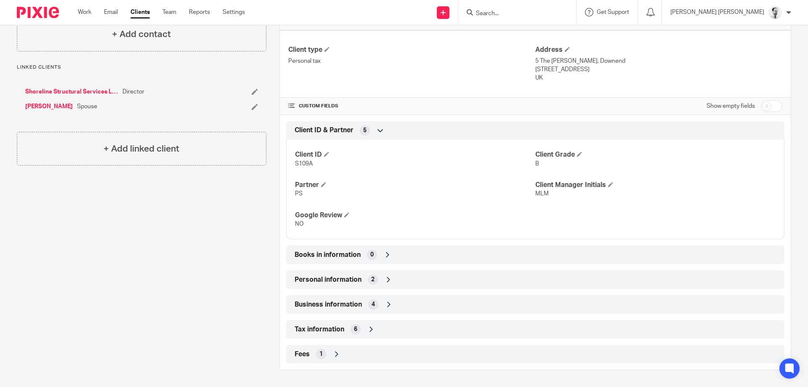
click at [361, 280] on span "Personal information" at bounding box center [328, 279] width 67 height 9
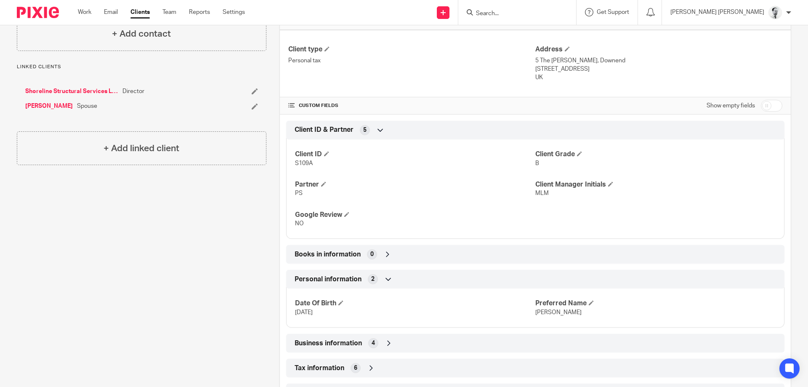
scroll to position [248, 0]
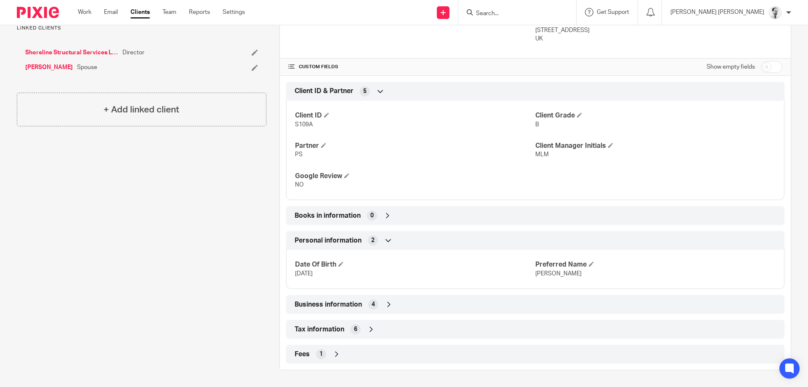
click at [358, 298] on div "Business information 4" at bounding box center [536, 304] width 486 height 14
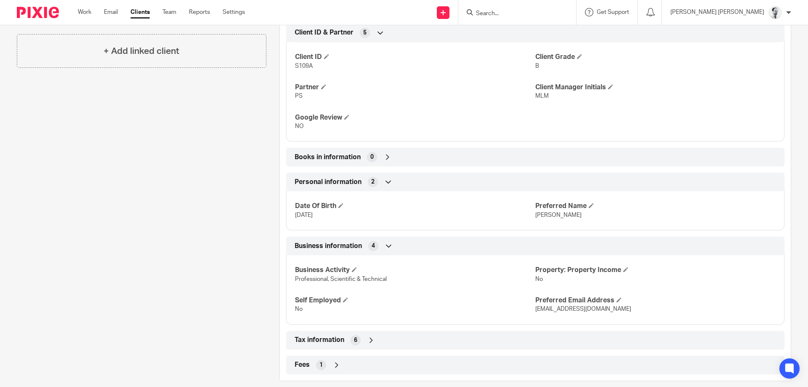
scroll to position [317, 0]
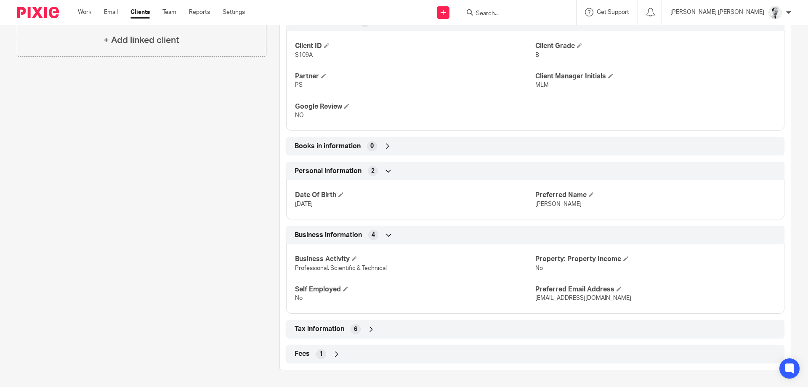
click at [369, 328] on icon at bounding box center [371, 329] width 8 height 8
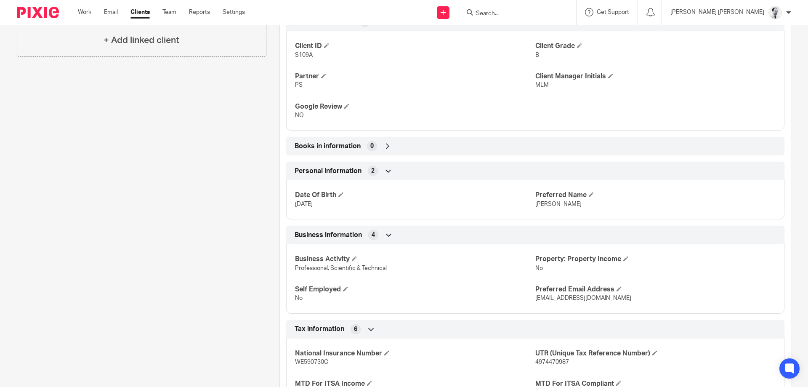
scroll to position [417, 0]
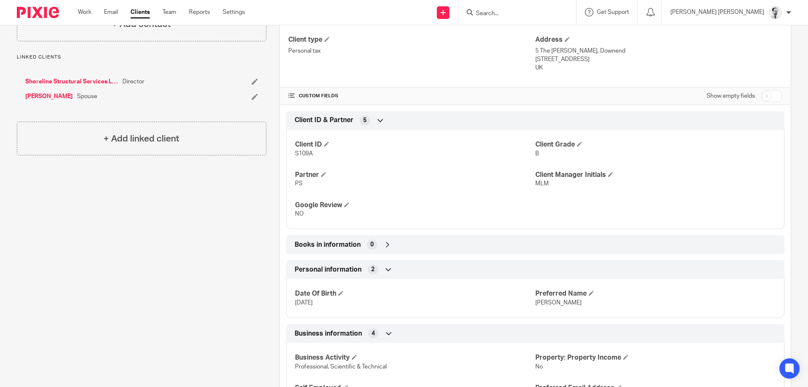
click at [345, 210] on div "Google Review NO" at bounding box center [415, 210] width 240 height 18
click at [360, 246] on span "Books in information" at bounding box center [328, 244] width 66 height 9
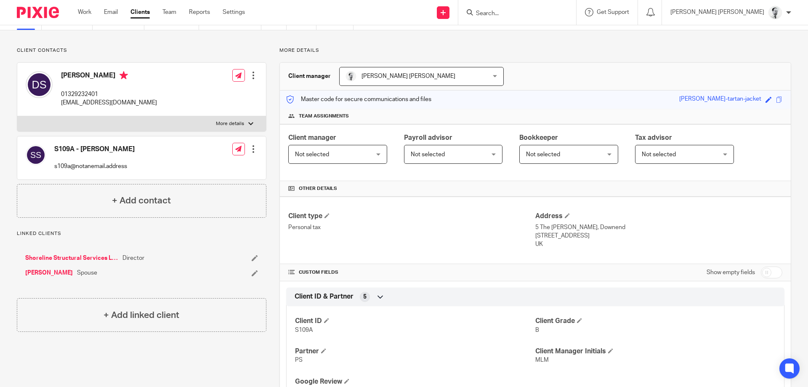
scroll to position [40, 0]
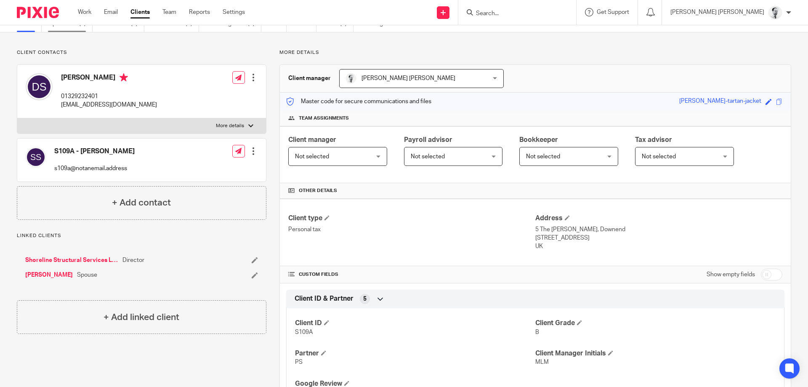
click at [61, 27] on link "Open tasks (2)" at bounding box center [70, 24] width 45 height 16
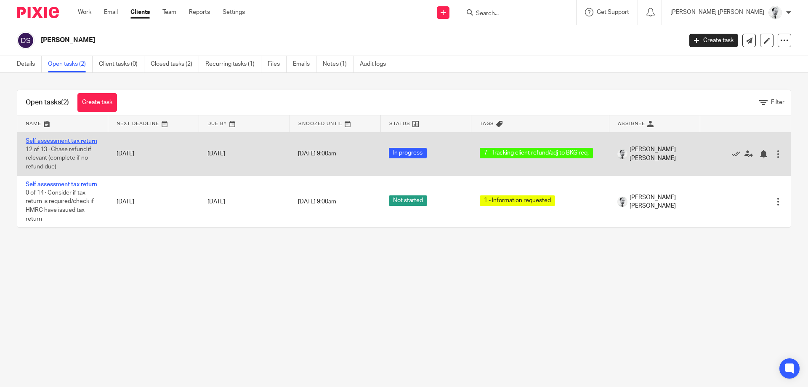
click at [78, 143] on link "Self assessment tax return" at bounding box center [62, 141] width 72 height 6
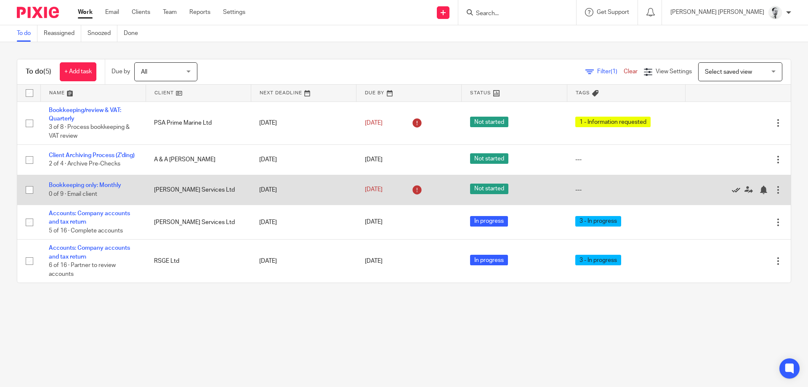
click at [738, 192] on icon at bounding box center [736, 190] width 8 height 8
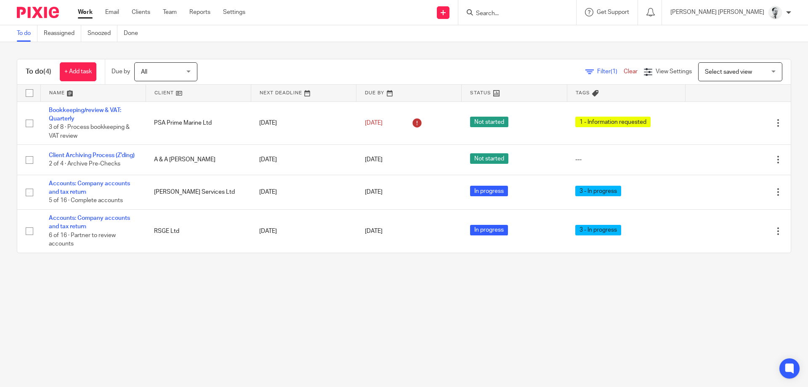
click at [565, 16] on form at bounding box center [520, 12] width 90 height 11
click at [551, 14] on input "Search" at bounding box center [513, 14] width 76 height 8
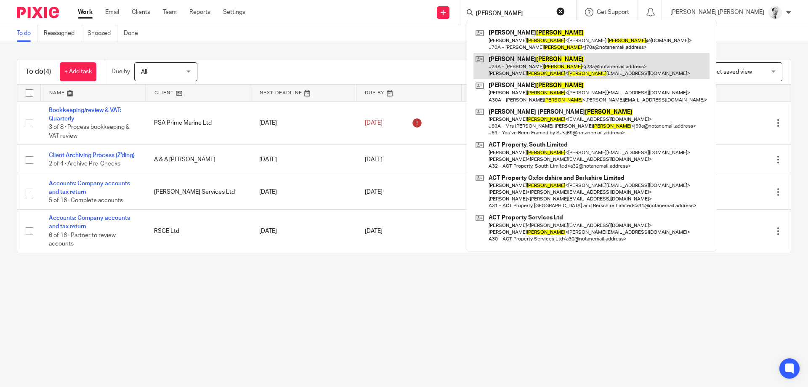
type input "jackson"
click at [597, 63] on link at bounding box center [592, 66] width 236 height 26
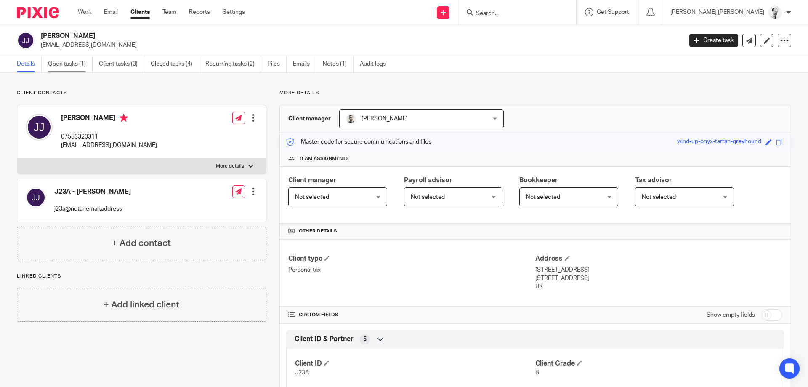
click at [75, 66] on link "Open tasks (1)" at bounding box center [70, 64] width 45 height 16
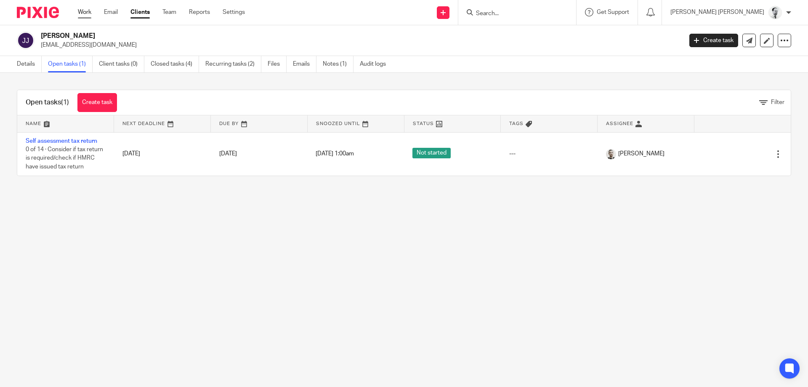
click at [83, 13] on link "Work" at bounding box center [84, 12] width 13 height 8
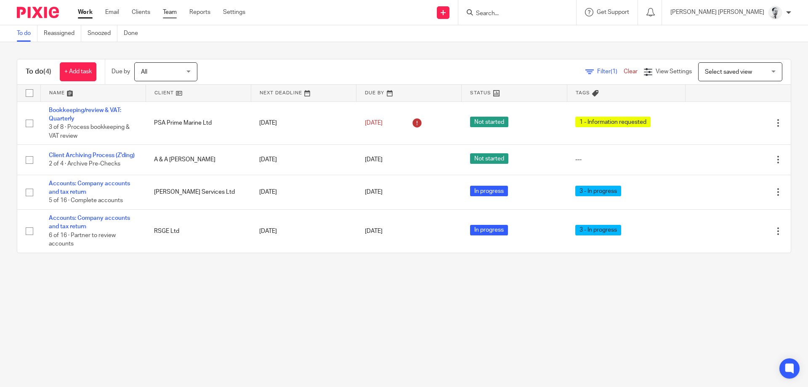
click at [169, 13] on link "Team" at bounding box center [170, 12] width 14 height 8
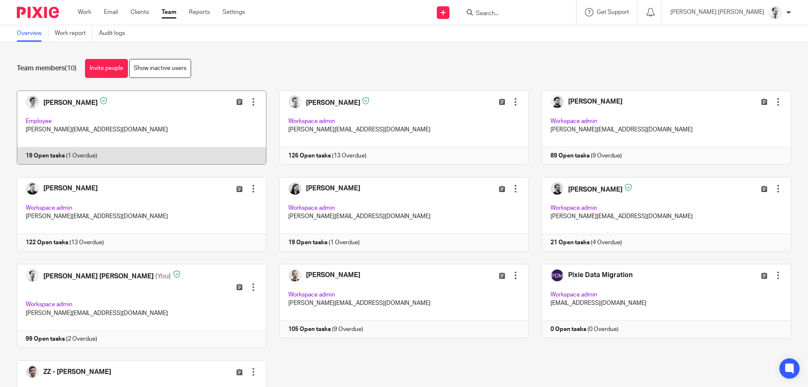
click at [54, 96] on link at bounding box center [135, 128] width 263 height 74
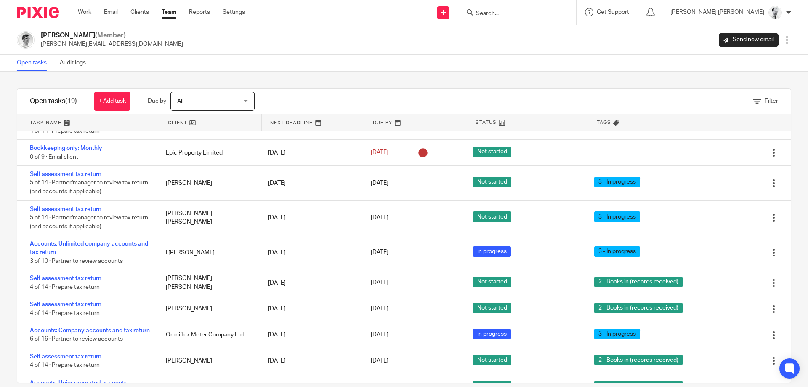
scroll to position [212, 0]
